Goal: Register for event/course

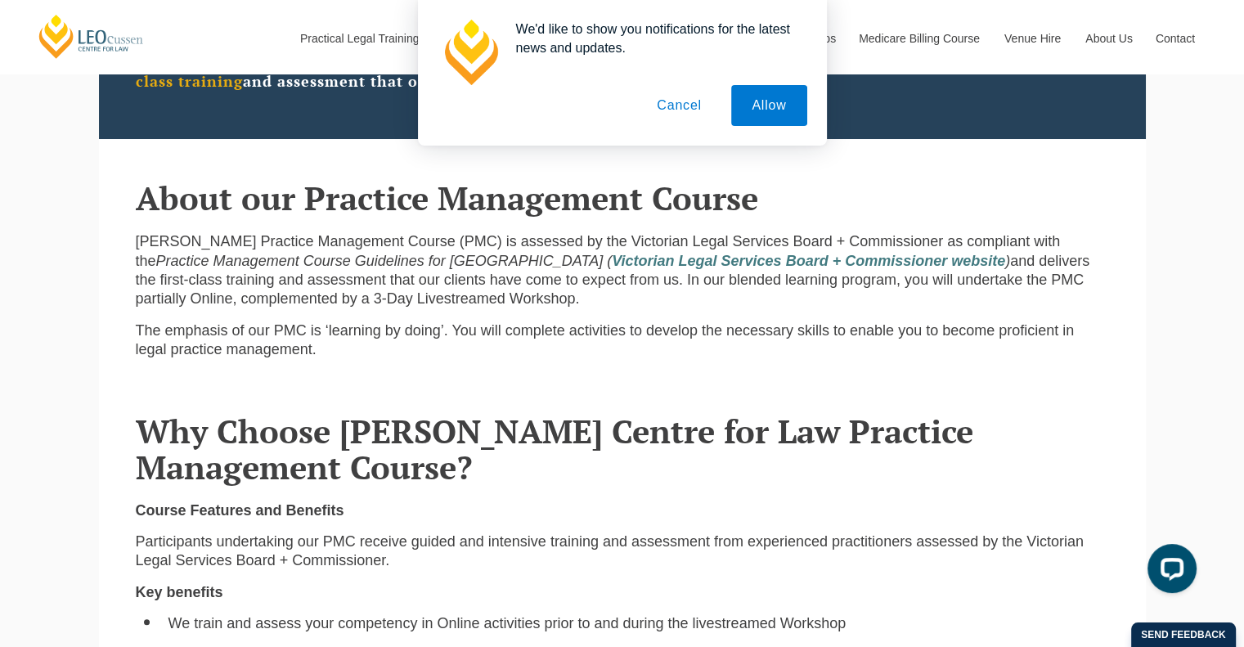
click at [699, 109] on button "Cancel" at bounding box center [679, 105] width 86 height 41
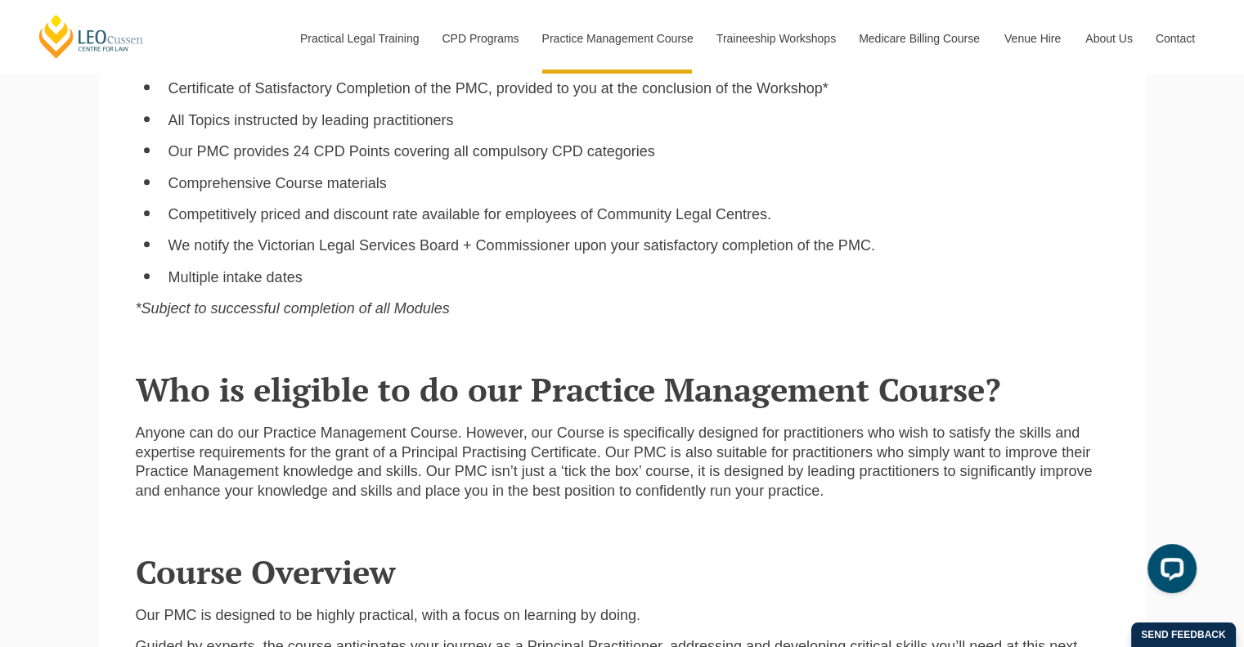
scroll to position [981, 0]
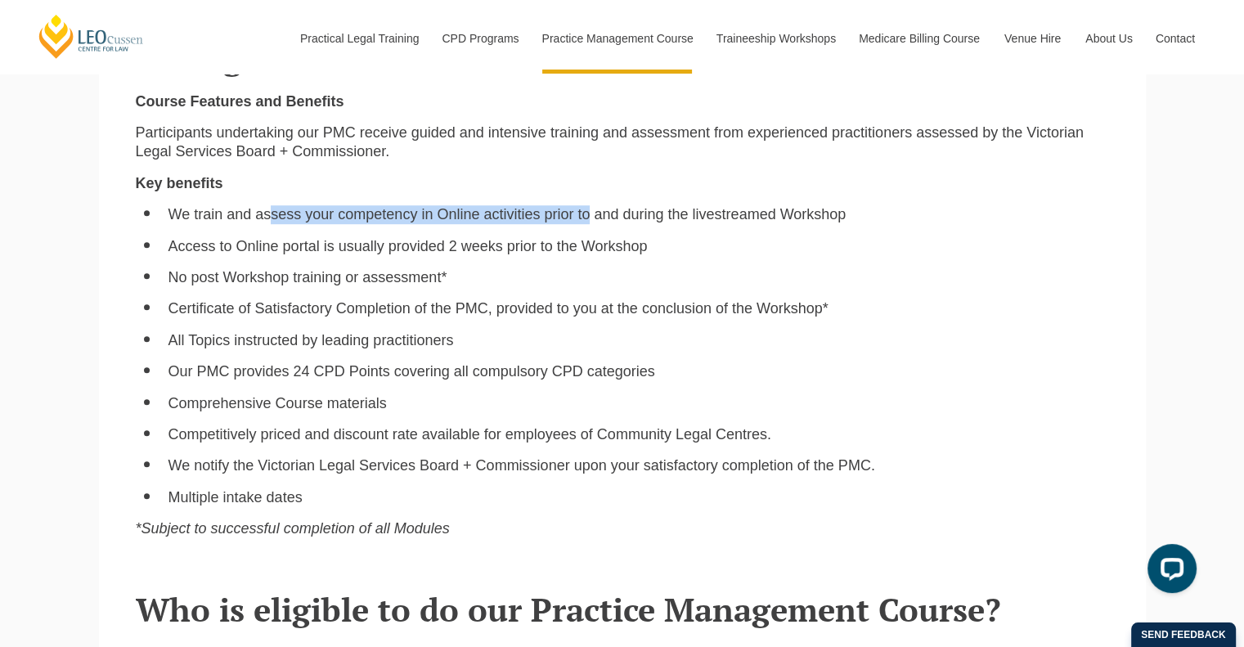
drag, startPoint x: 276, startPoint y: 224, endPoint x: 586, endPoint y: 222, distance: 309.9
click at [586, 222] on li "We train and assess your competency in Online activities prior to and during th…" at bounding box center [638, 214] width 940 height 19
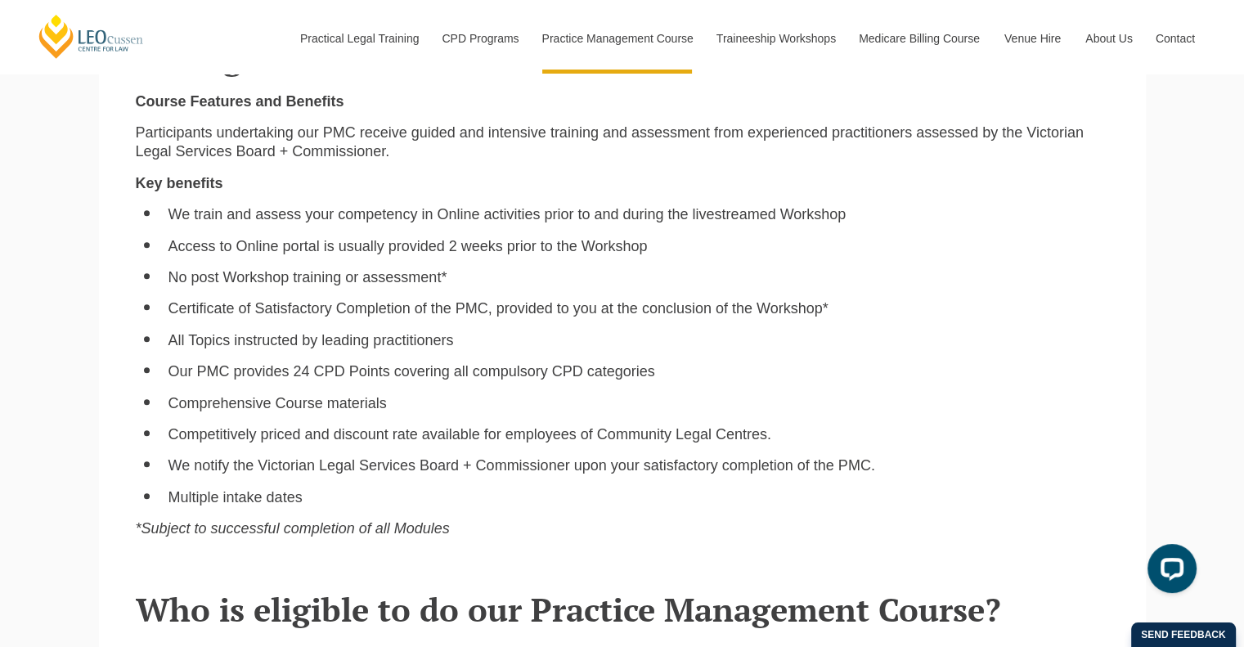
click at [325, 256] on li "Access to Online portal is usually provided 2 weeks prior to the Workshop" at bounding box center [638, 246] width 940 height 19
drag, startPoint x: 209, startPoint y: 253, endPoint x: 553, endPoint y: 249, distance: 343.5
click at [553, 249] on li "Access to Online portal is usually provided 2 weeks prior to the Workshop" at bounding box center [638, 246] width 940 height 19
click at [218, 269] on ul "We train and assess your competency in Online activities prior to and during th…" at bounding box center [622, 356] width 973 height 302
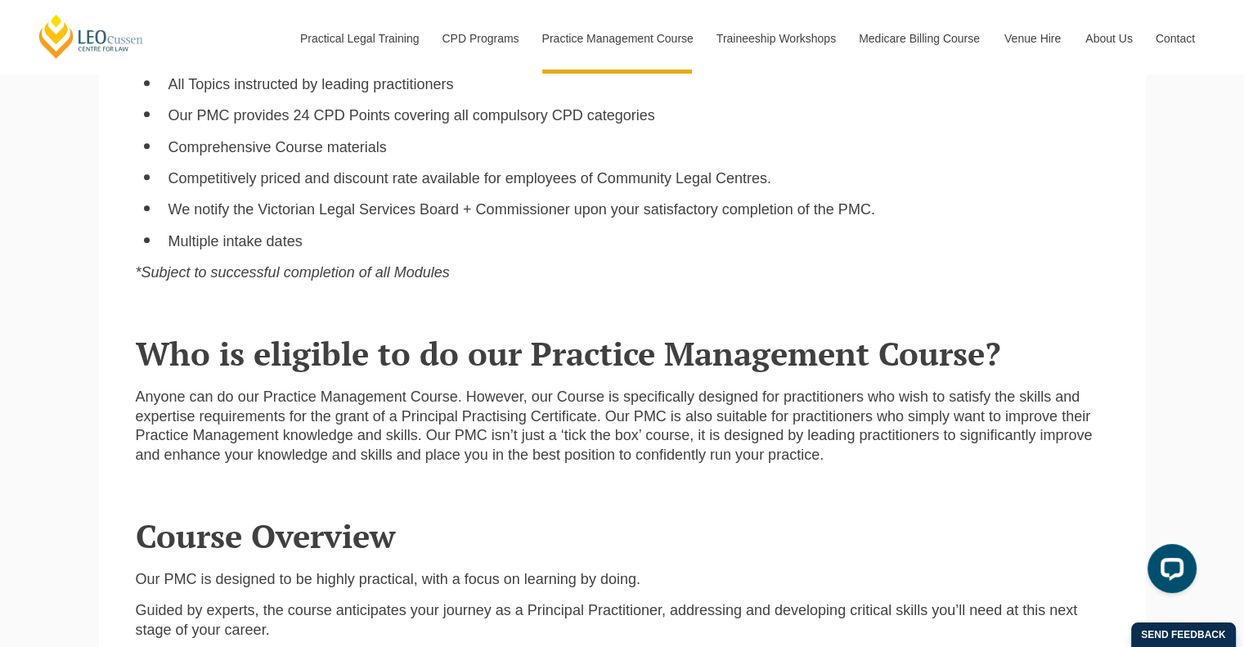
scroll to position [1227, 0]
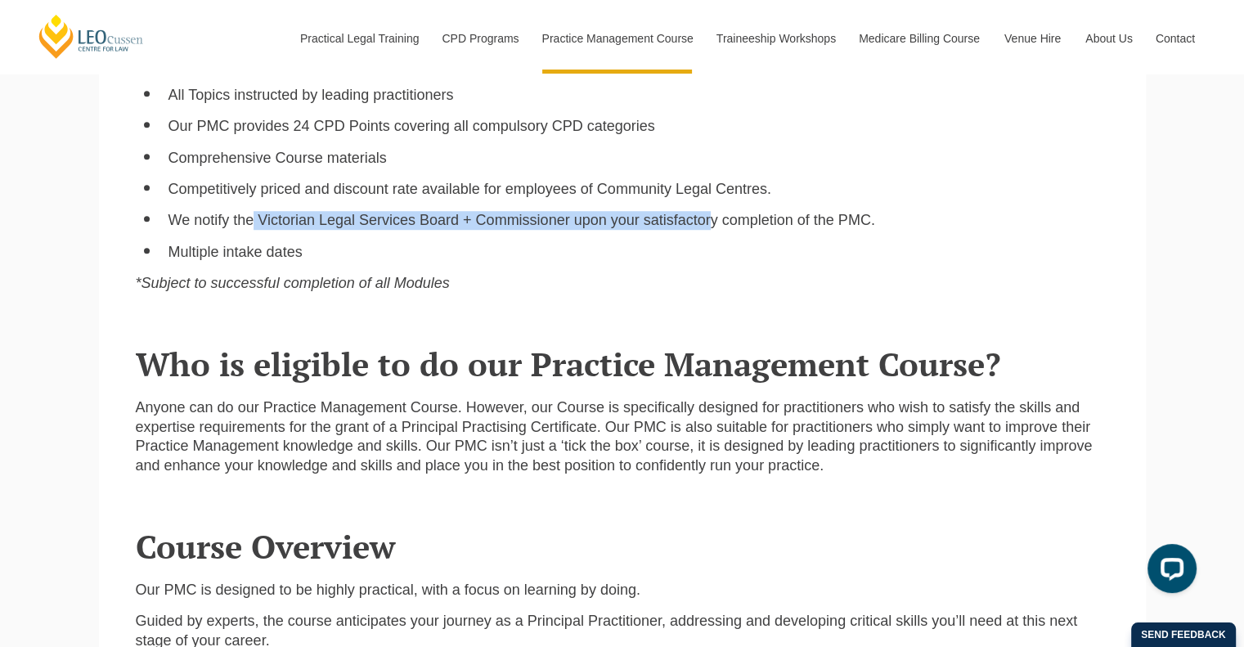
drag, startPoint x: 309, startPoint y: 222, endPoint x: 707, endPoint y: 210, distance: 398.4
click at [712, 209] on ul "We train and assess your competency in Online activities prior to and during th…" at bounding box center [622, 111] width 973 height 302
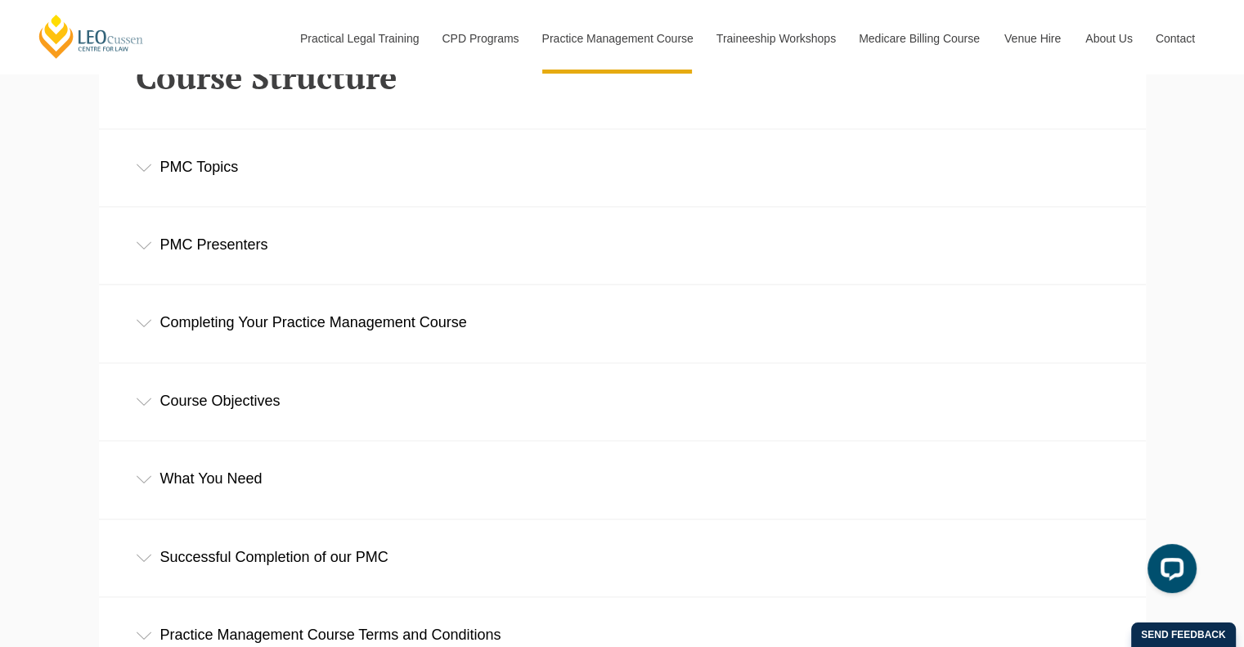
scroll to position [2126, 0]
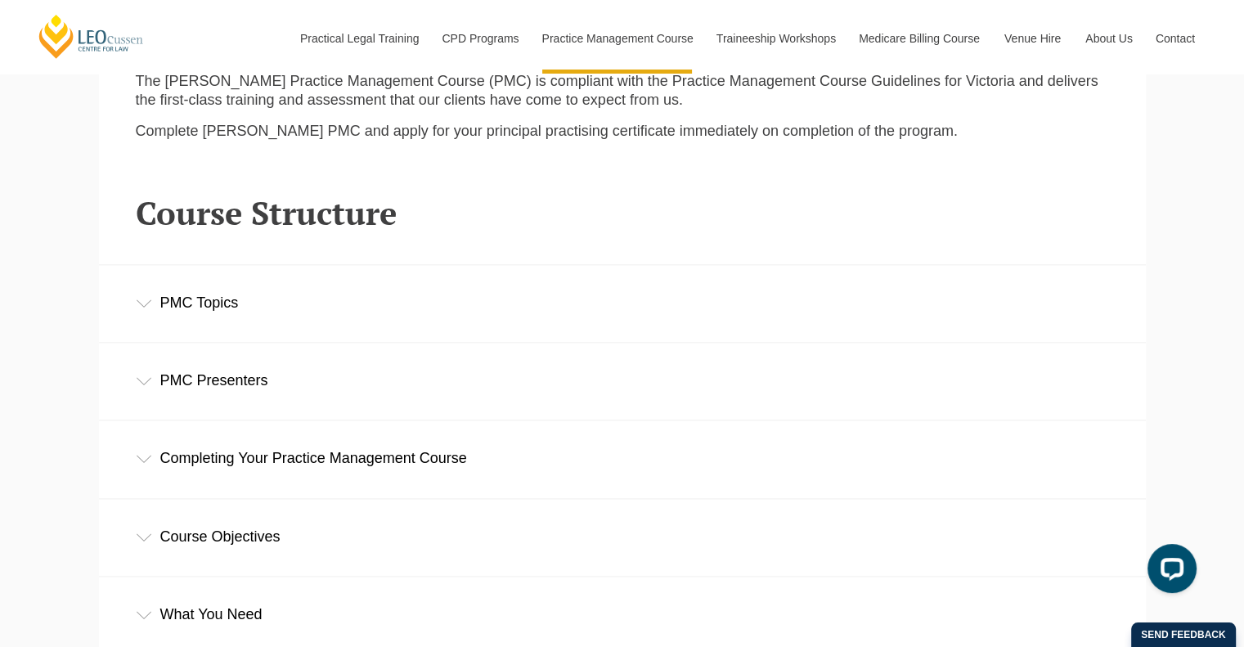
drag, startPoint x: 186, startPoint y: 301, endPoint x: 198, endPoint y: 308, distance: 13.6
click at [187, 304] on div "PMC Topics" at bounding box center [622, 303] width 1047 height 76
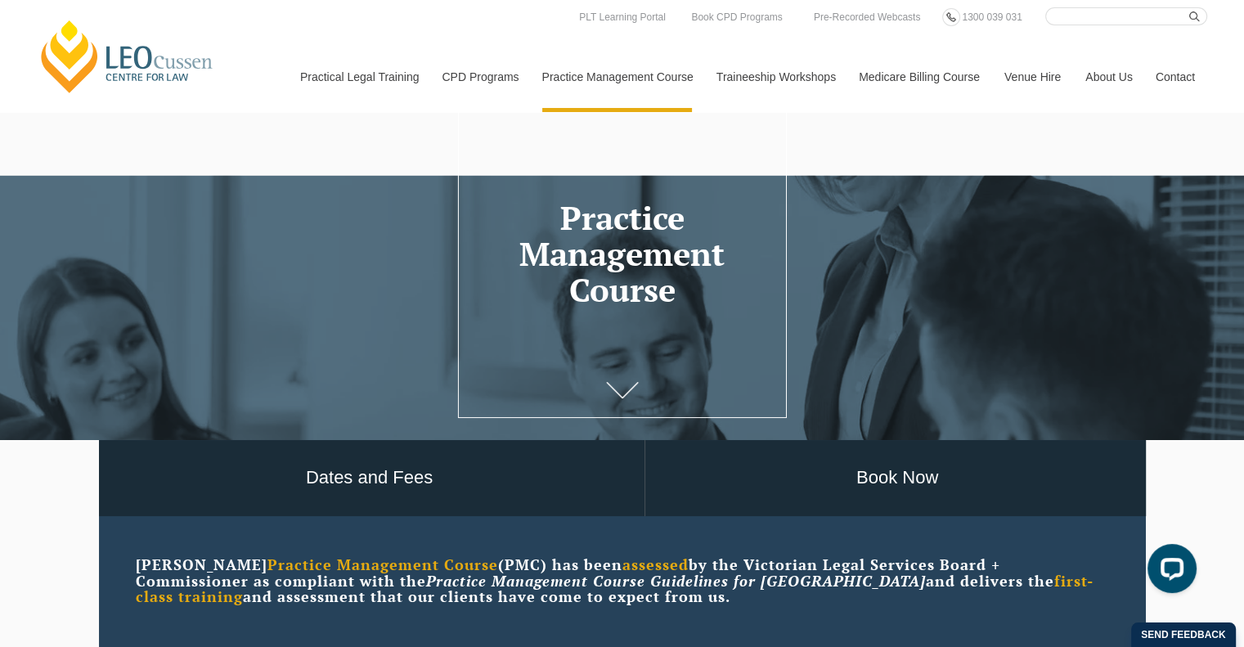
scroll to position [0, 0]
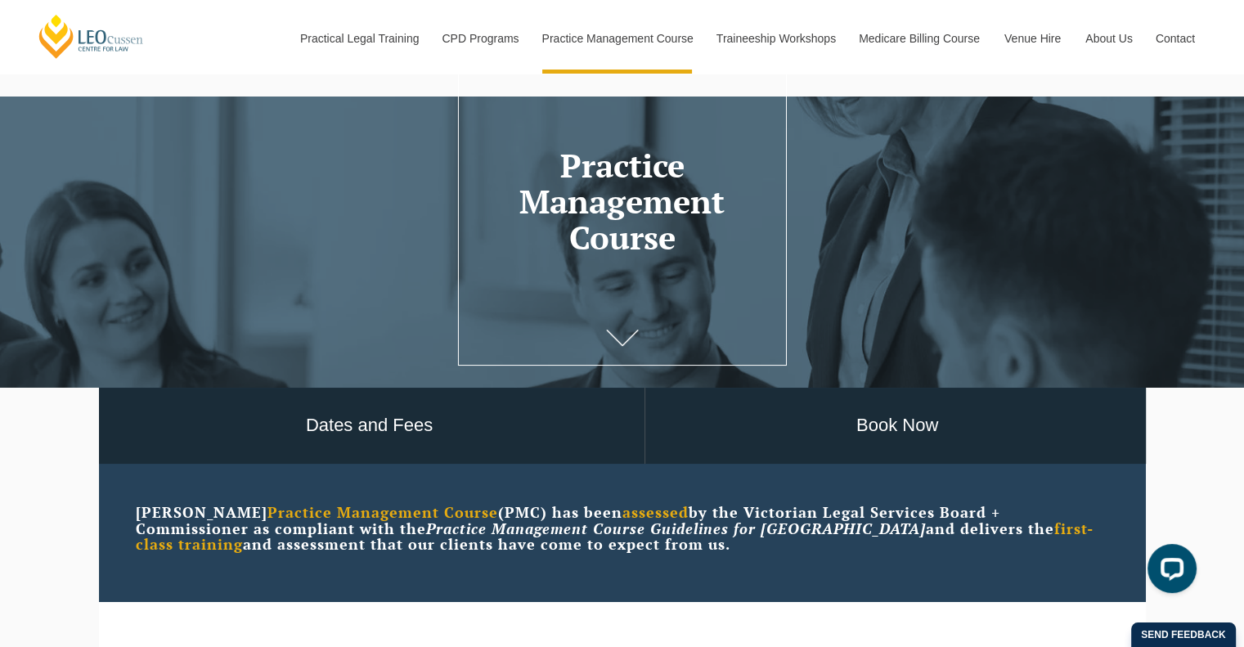
scroll to position [245, 0]
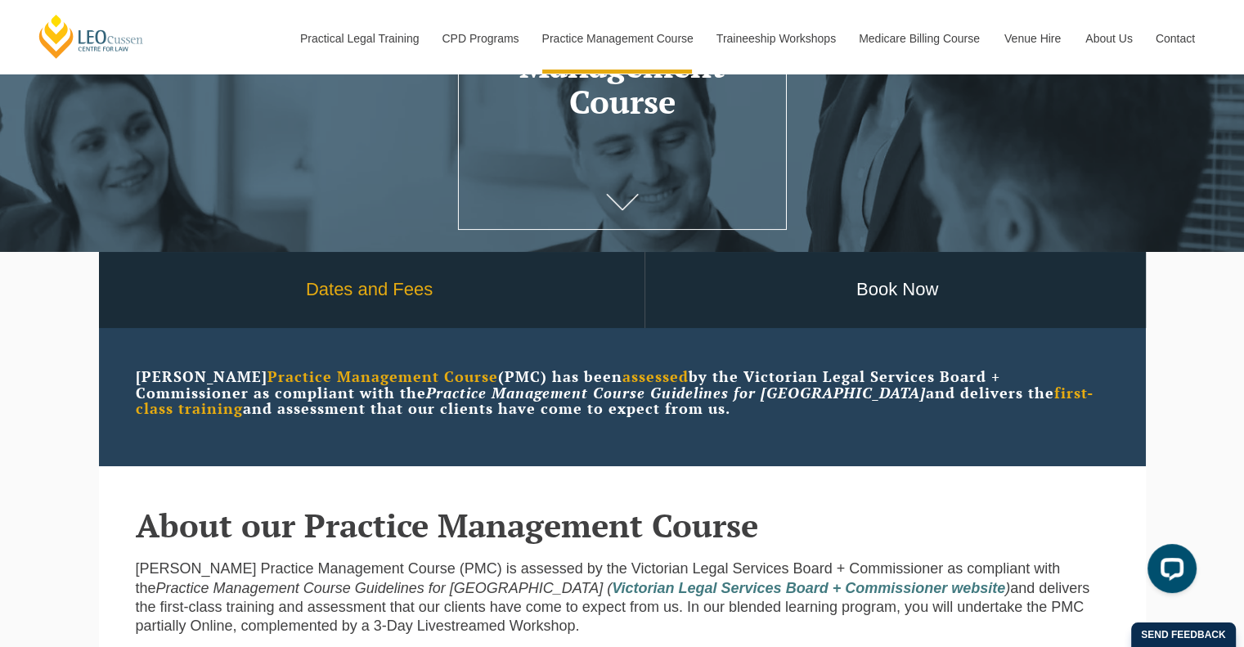
click at [362, 284] on link "Dates and Fees" at bounding box center [370, 290] width 550 height 76
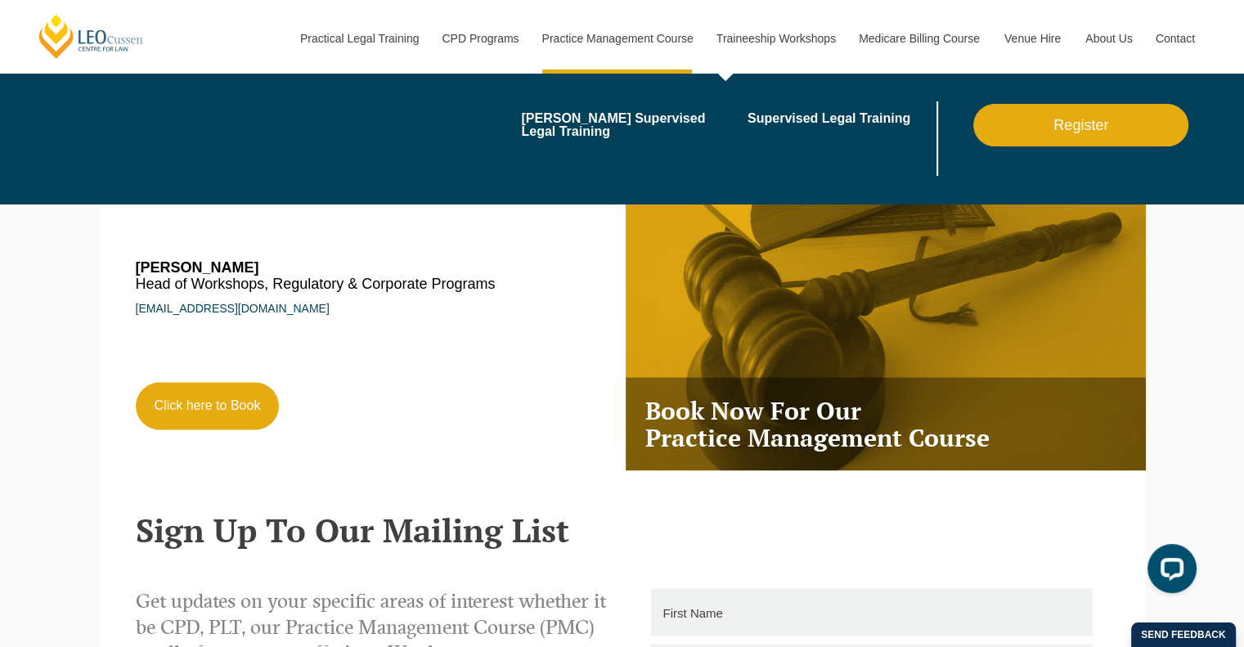
scroll to position [3026, 0]
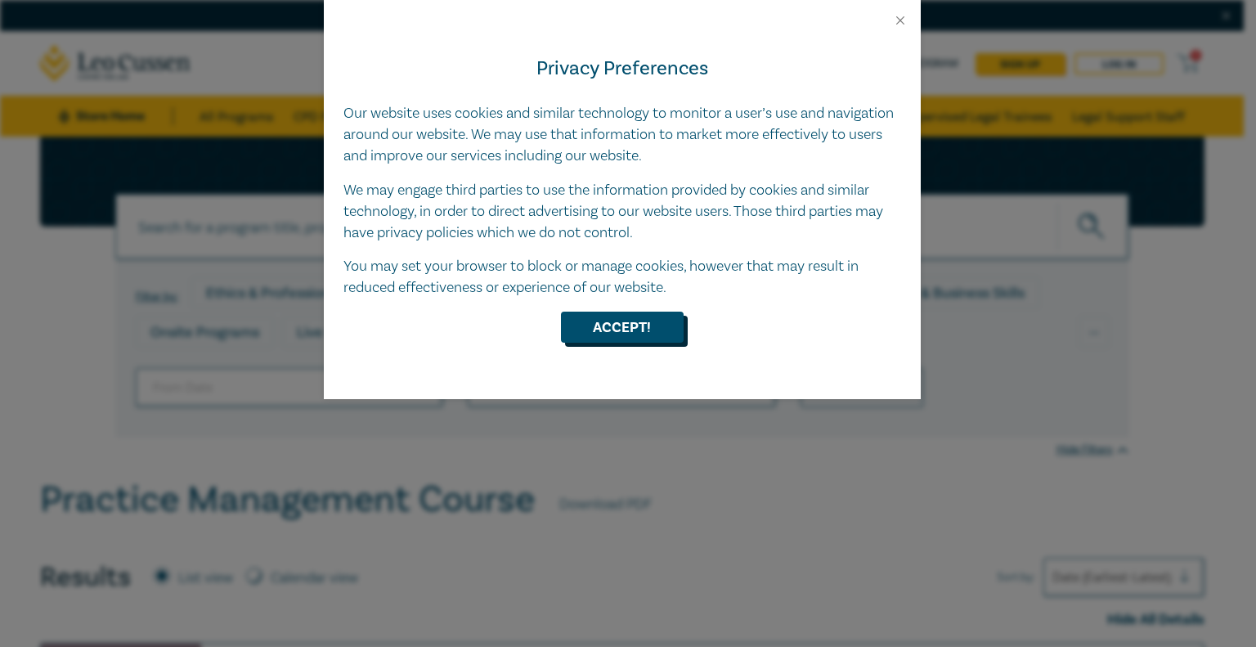
click at [602, 333] on button "Accept!" at bounding box center [622, 327] width 123 height 31
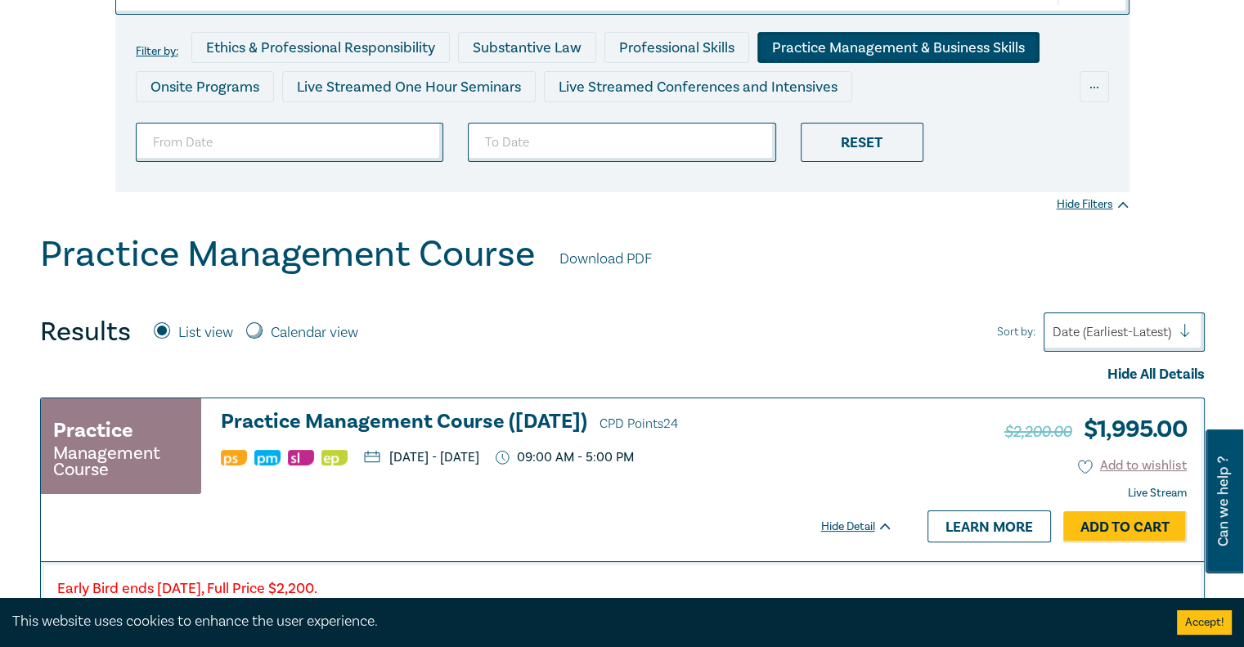
click at [887, 44] on div "Practice Management & Business Skills" at bounding box center [898, 47] width 282 height 31
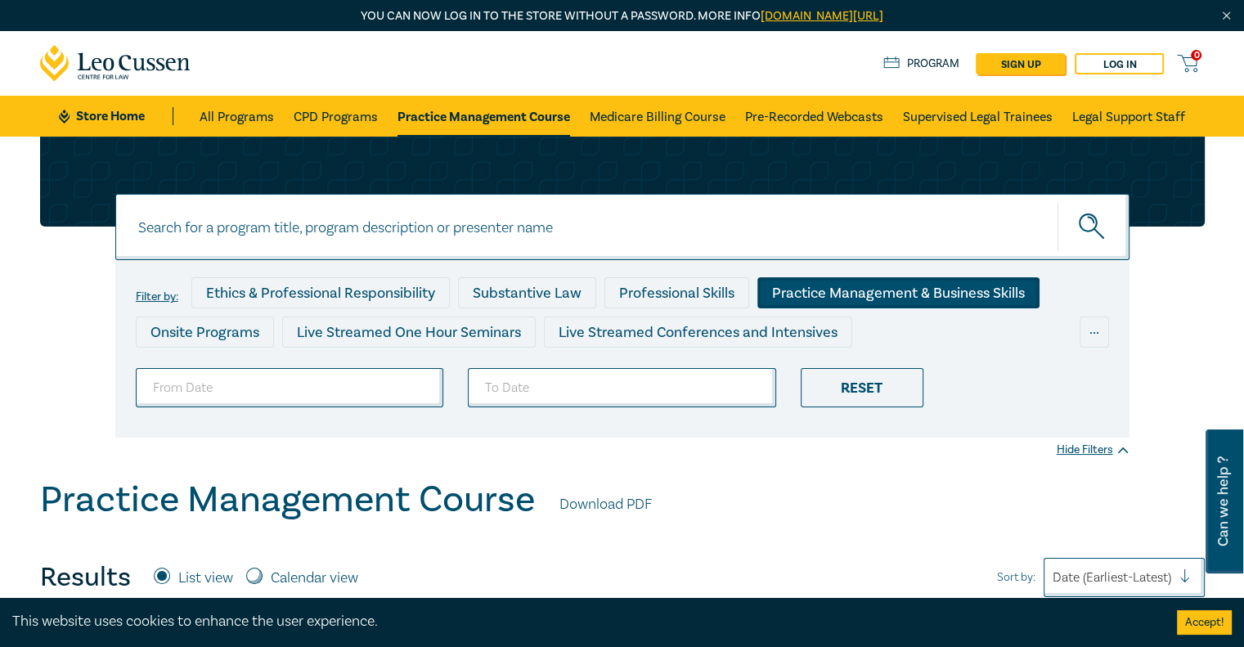
scroll to position [491, 0]
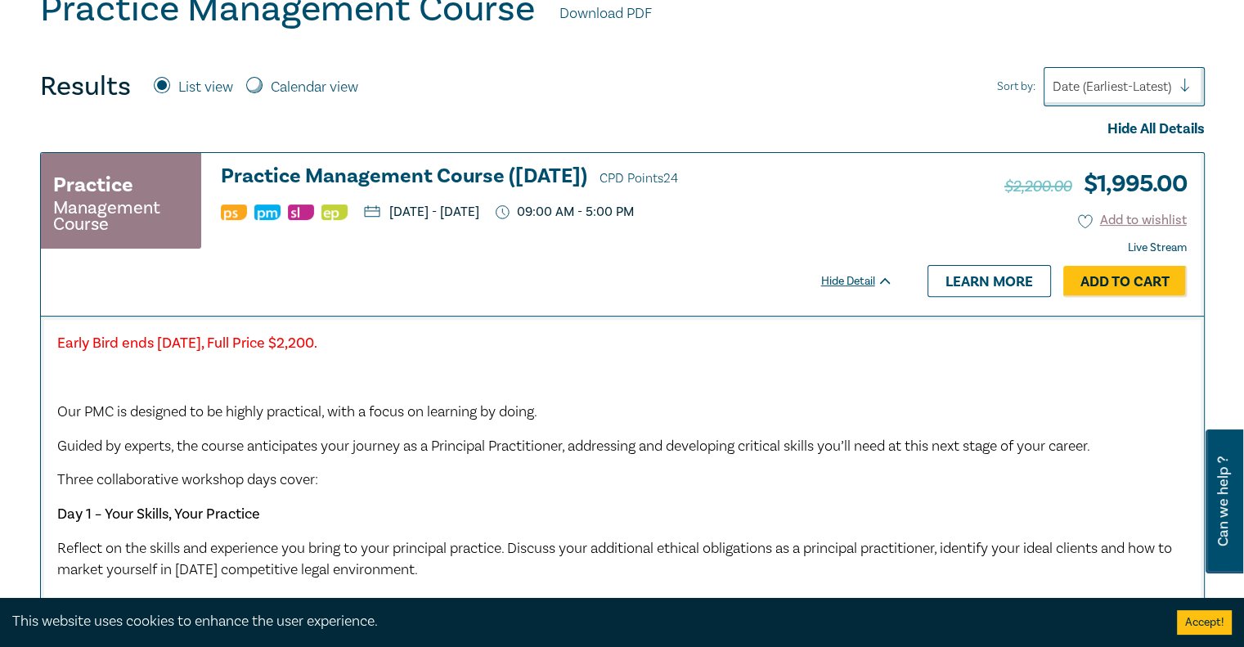
click at [254, 87] on input "Calendar view" at bounding box center [254, 85] width 16 height 16
radio input "true"
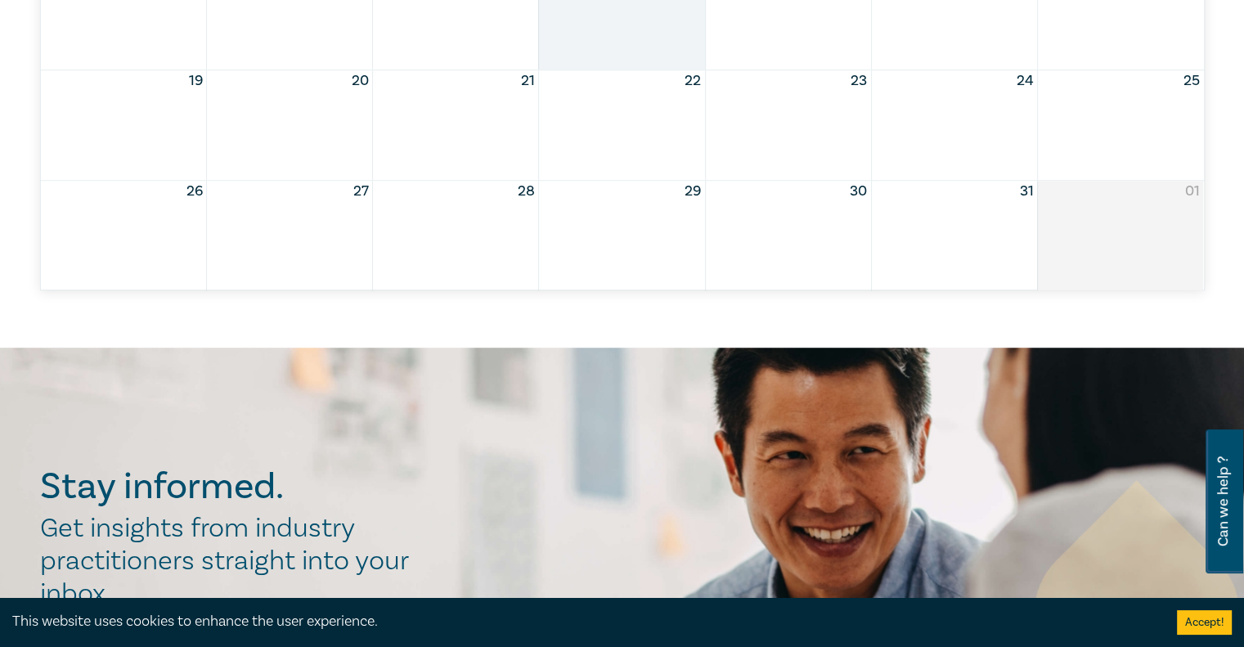
scroll to position [327, 0]
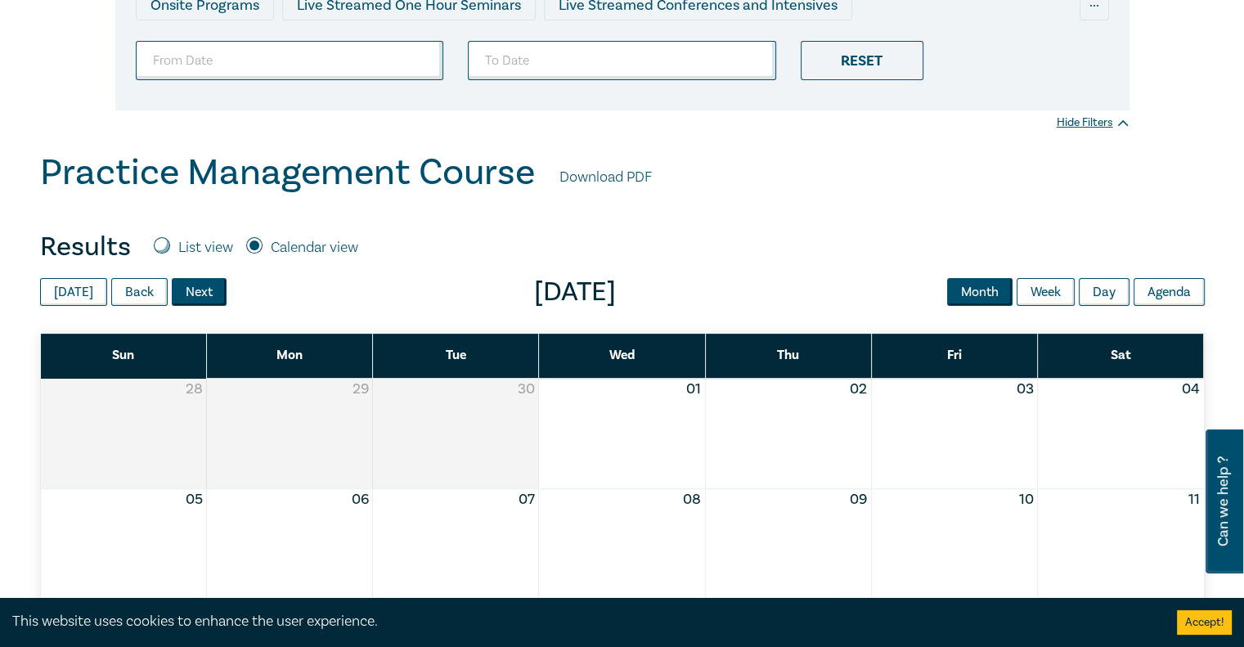
click at [196, 296] on button "Next" at bounding box center [199, 292] width 55 height 28
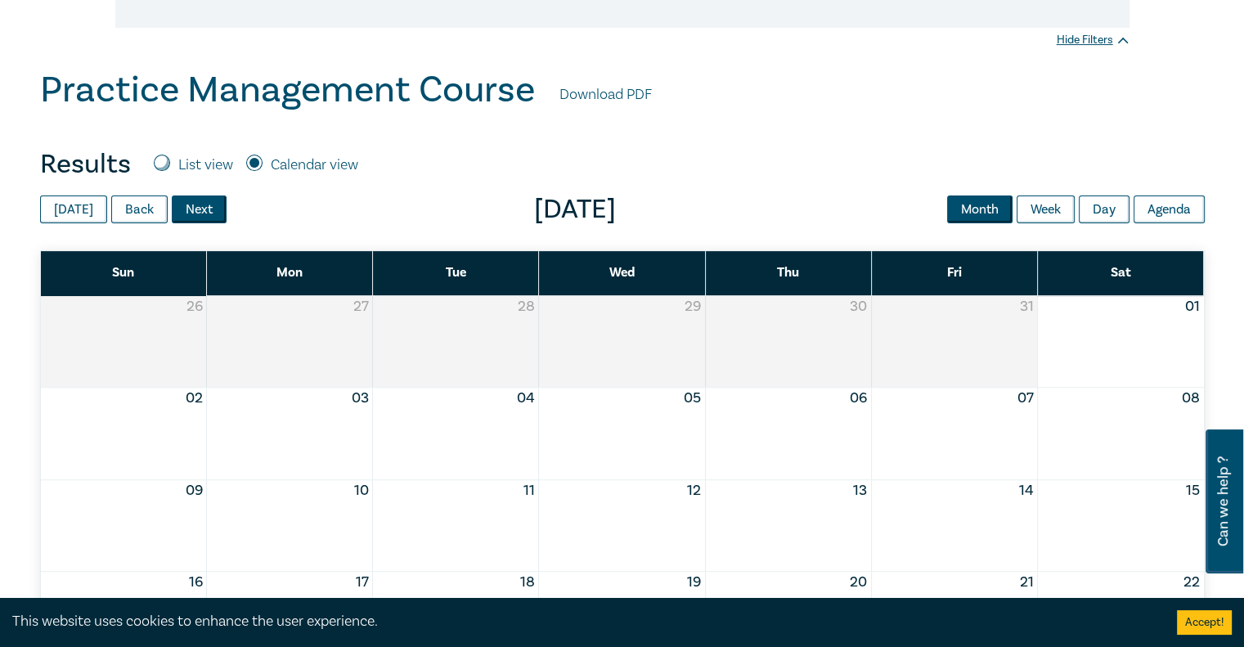
scroll to position [409, 0]
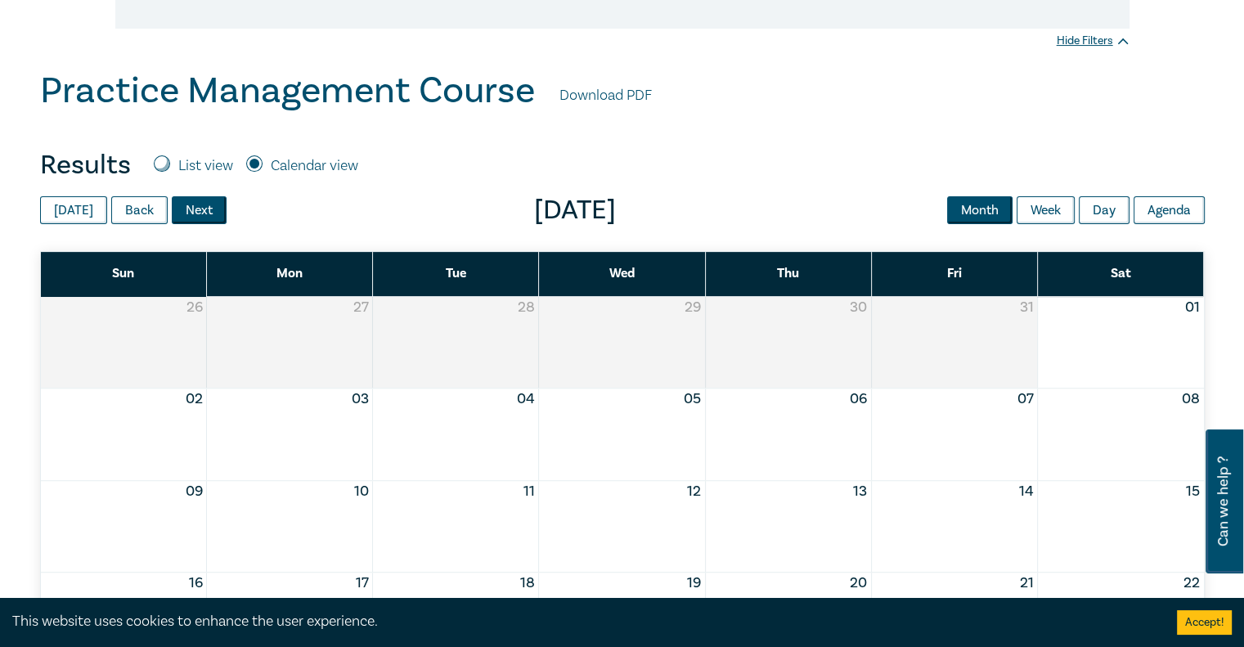
click at [195, 210] on button "Next" at bounding box center [199, 210] width 55 height 28
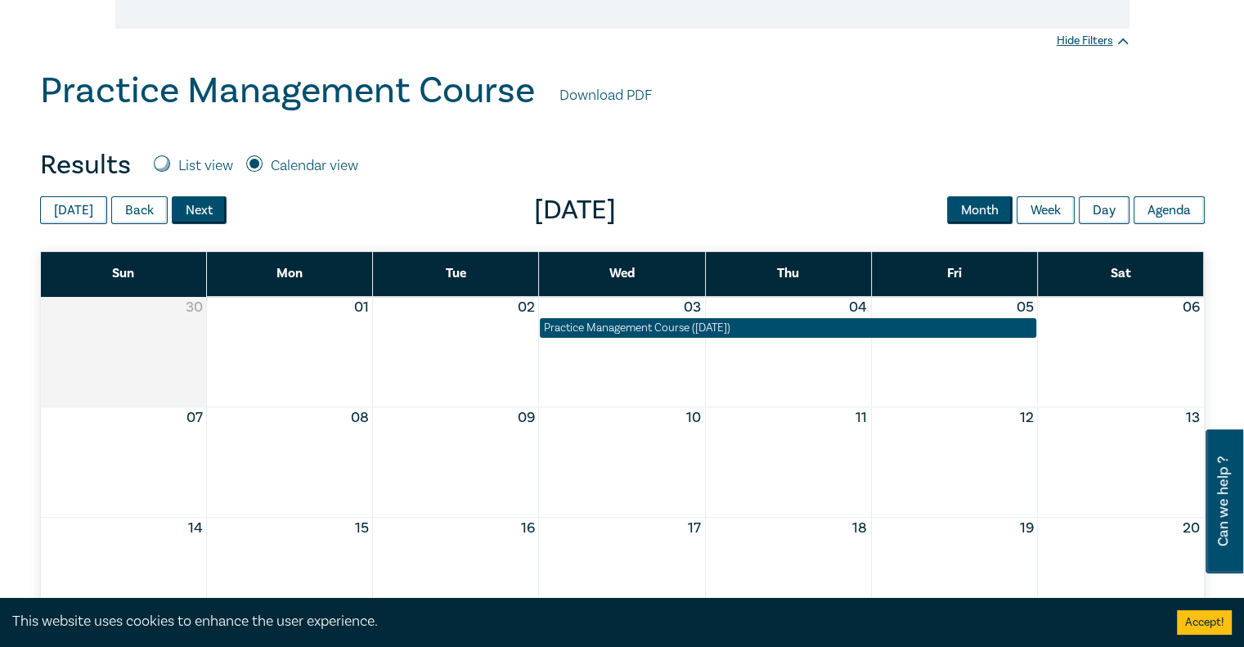
click at [213, 207] on button "Next" at bounding box center [199, 210] width 55 height 28
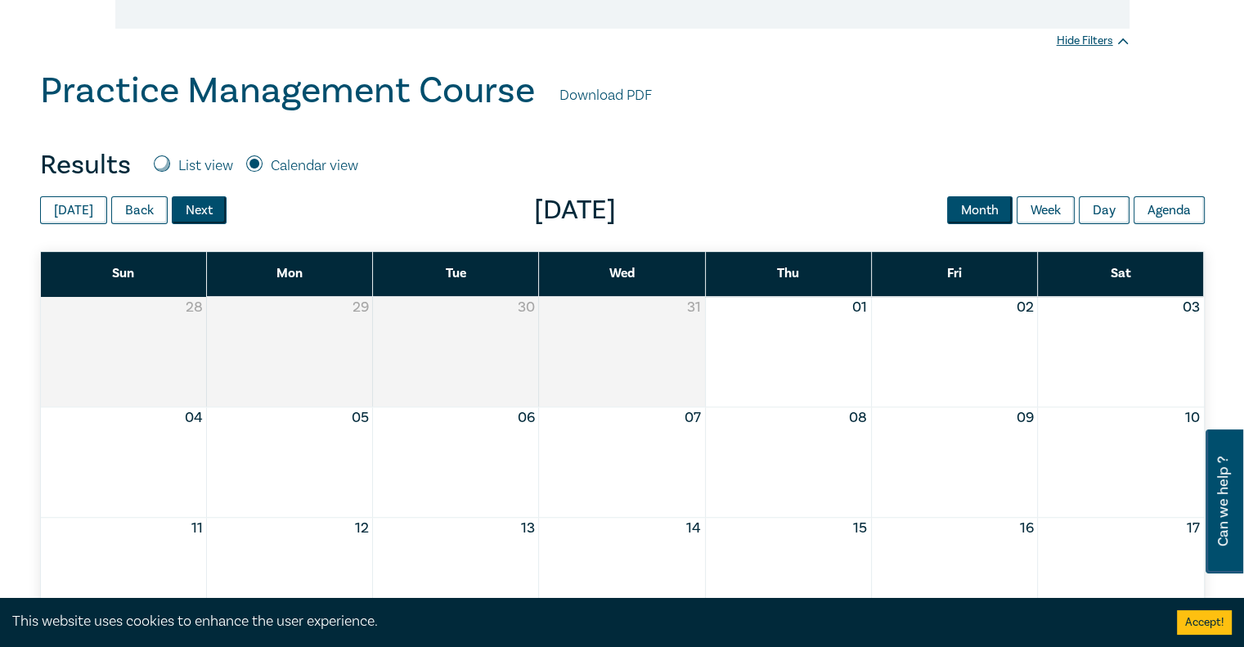
click at [197, 202] on button "Next" at bounding box center [199, 210] width 55 height 28
